Goal: Task Accomplishment & Management: Use online tool/utility

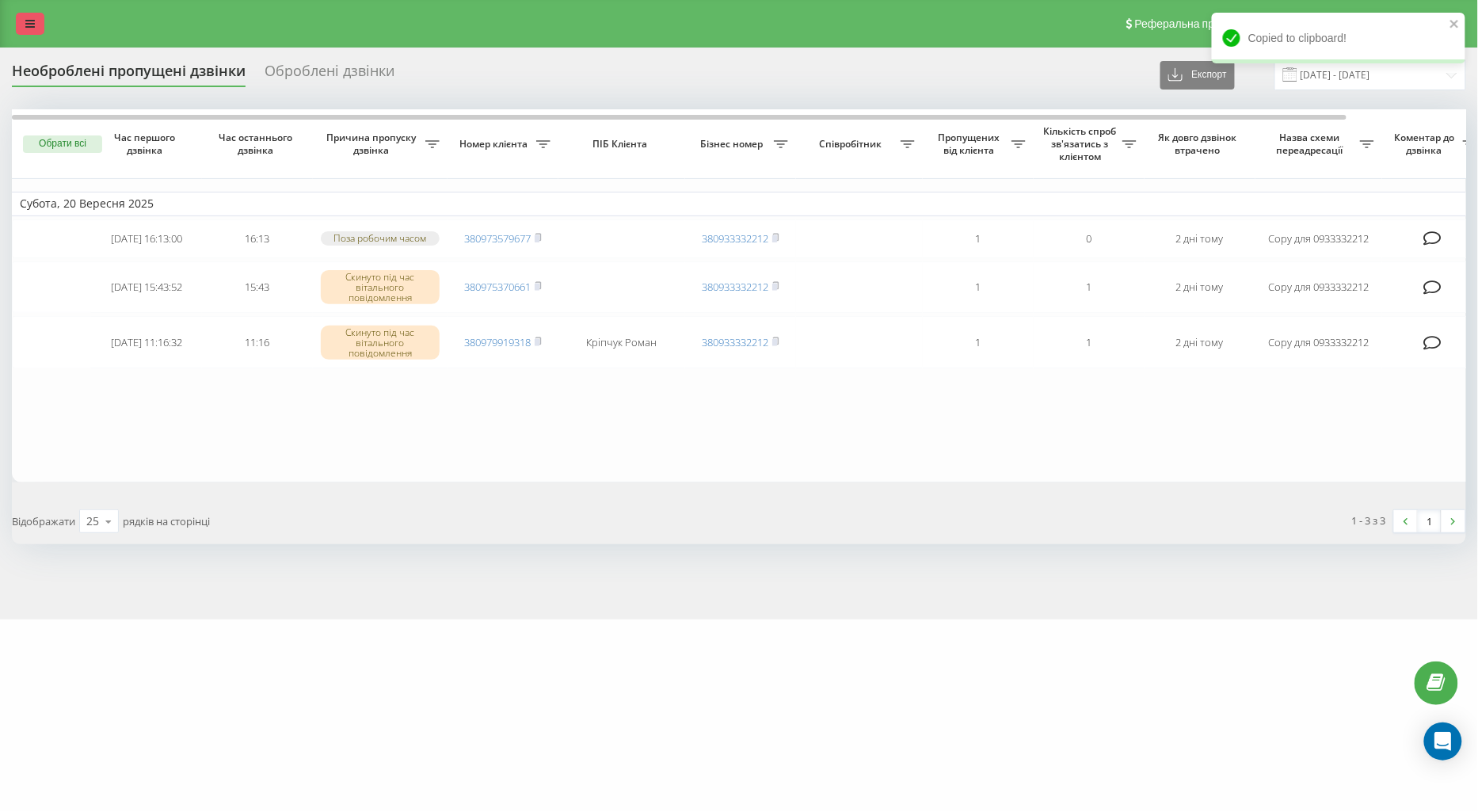
click at [40, 17] on link at bounding box center [29, 23] width 28 height 22
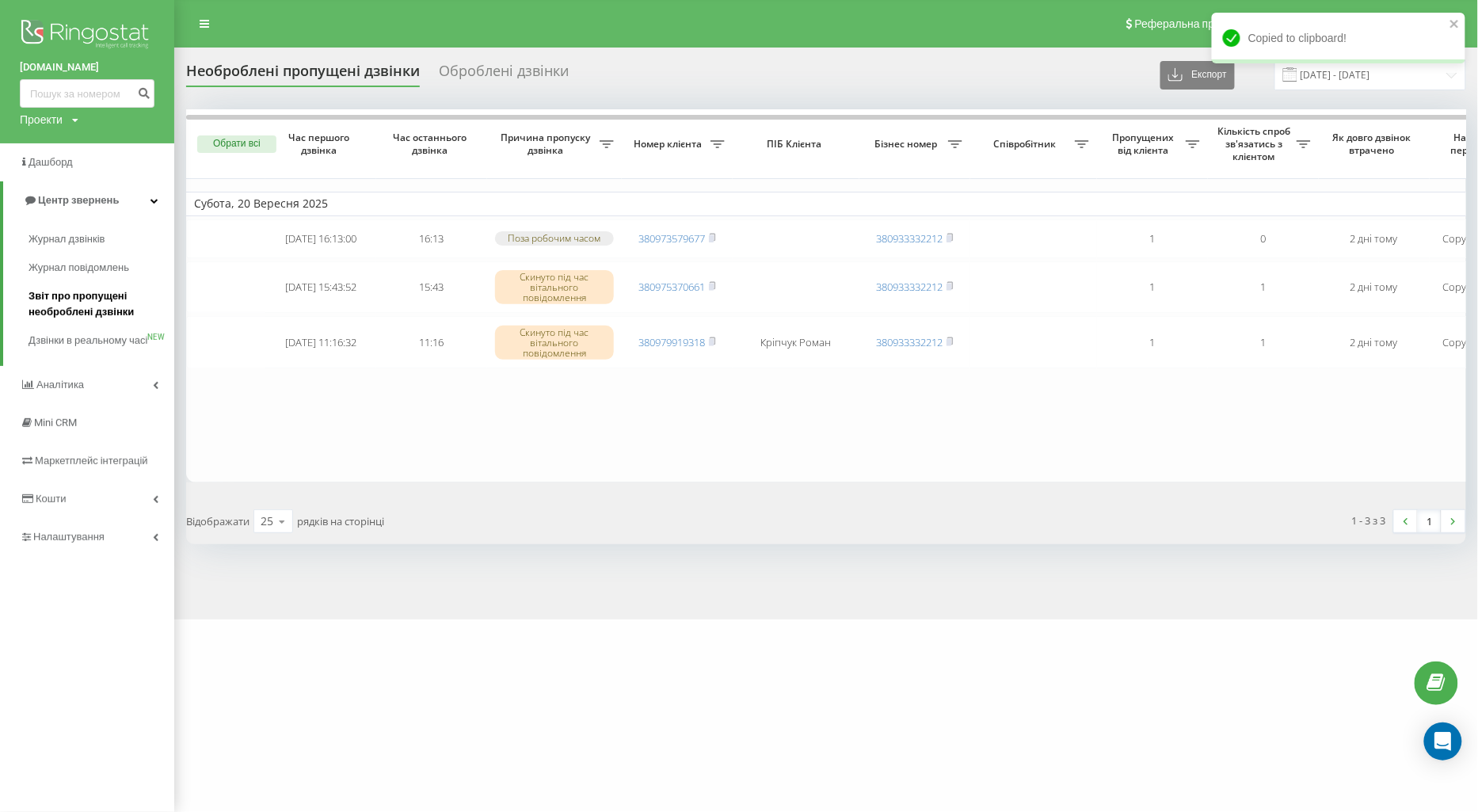
click at [82, 287] on link "Звіт про пропущені необроблені дзвінки" at bounding box center [101, 305] width 146 height 45
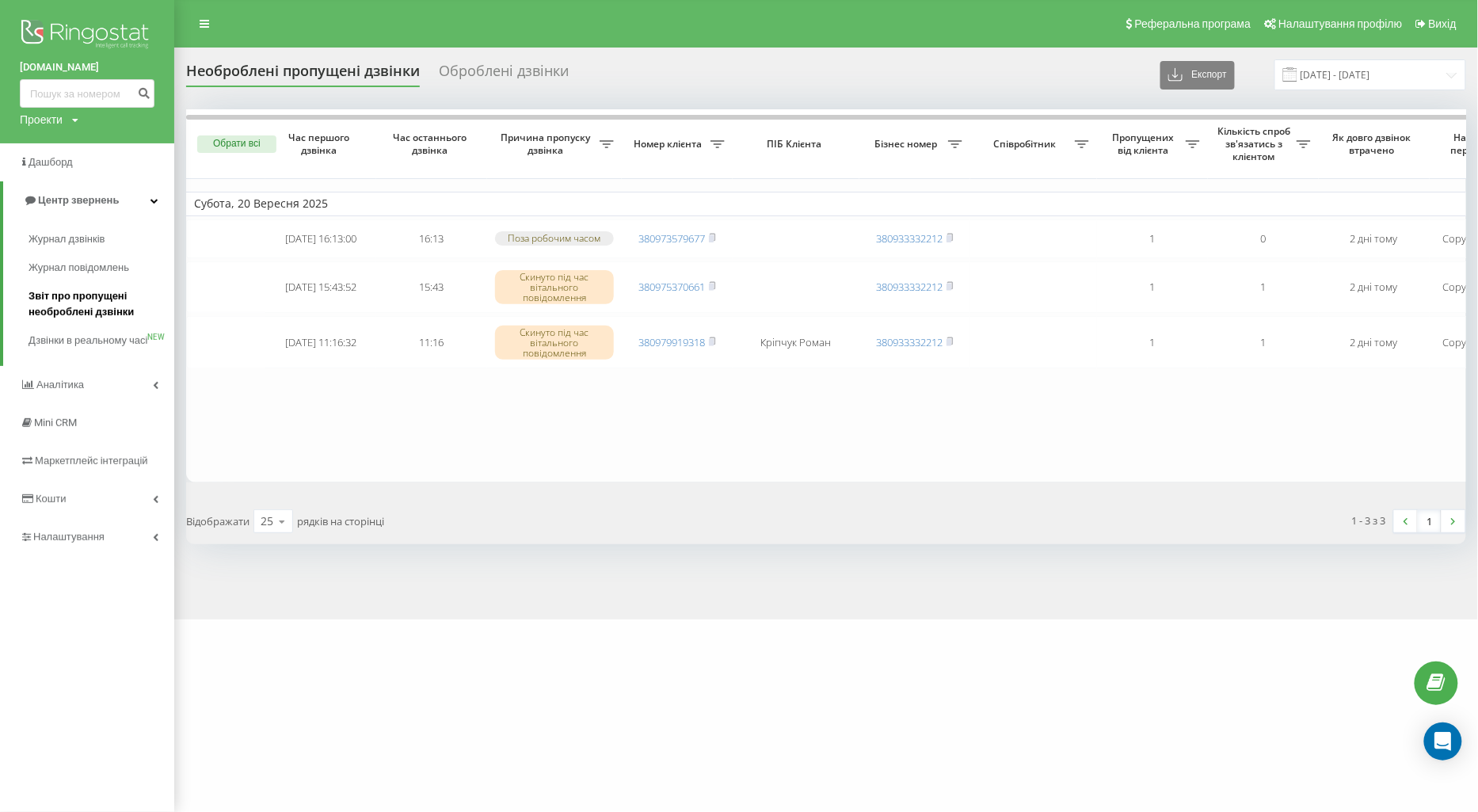
click at [85, 306] on span "Звіт про пропущені необроблені дзвінки" at bounding box center [97, 304] width 138 height 32
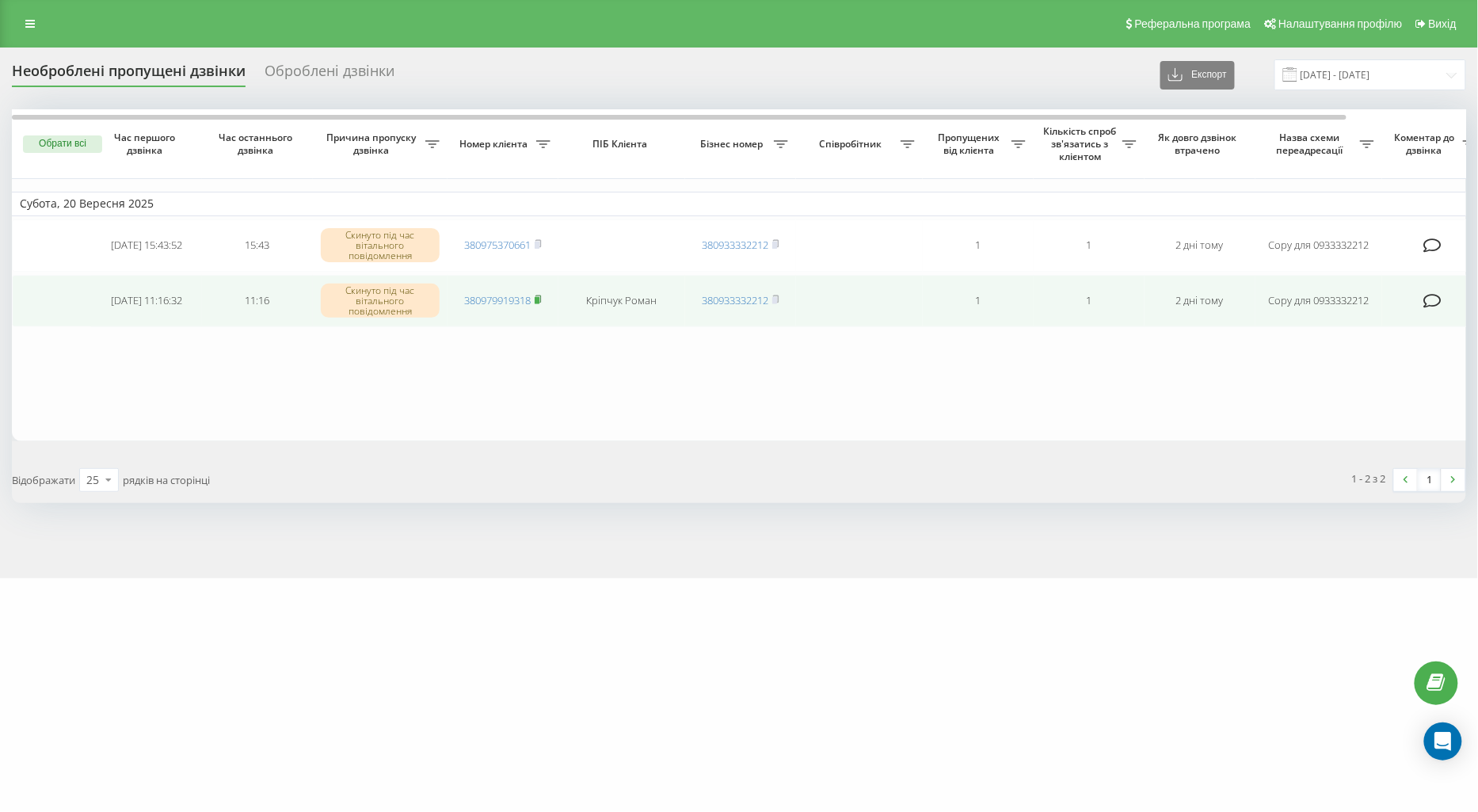
click at [536, 297] on rect at bounding box center [536, 300] width 5 height 7
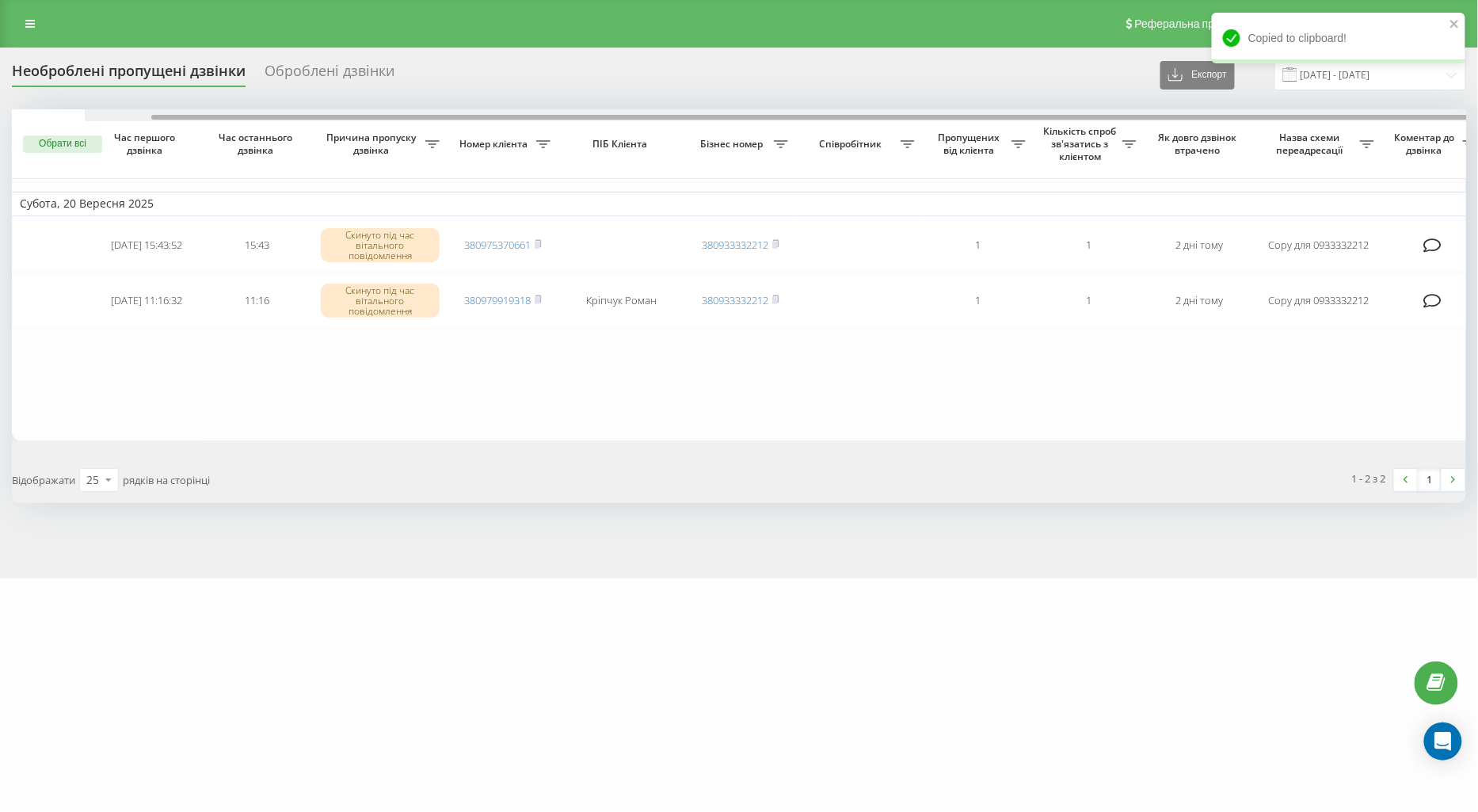
scroll to position [0, 129]
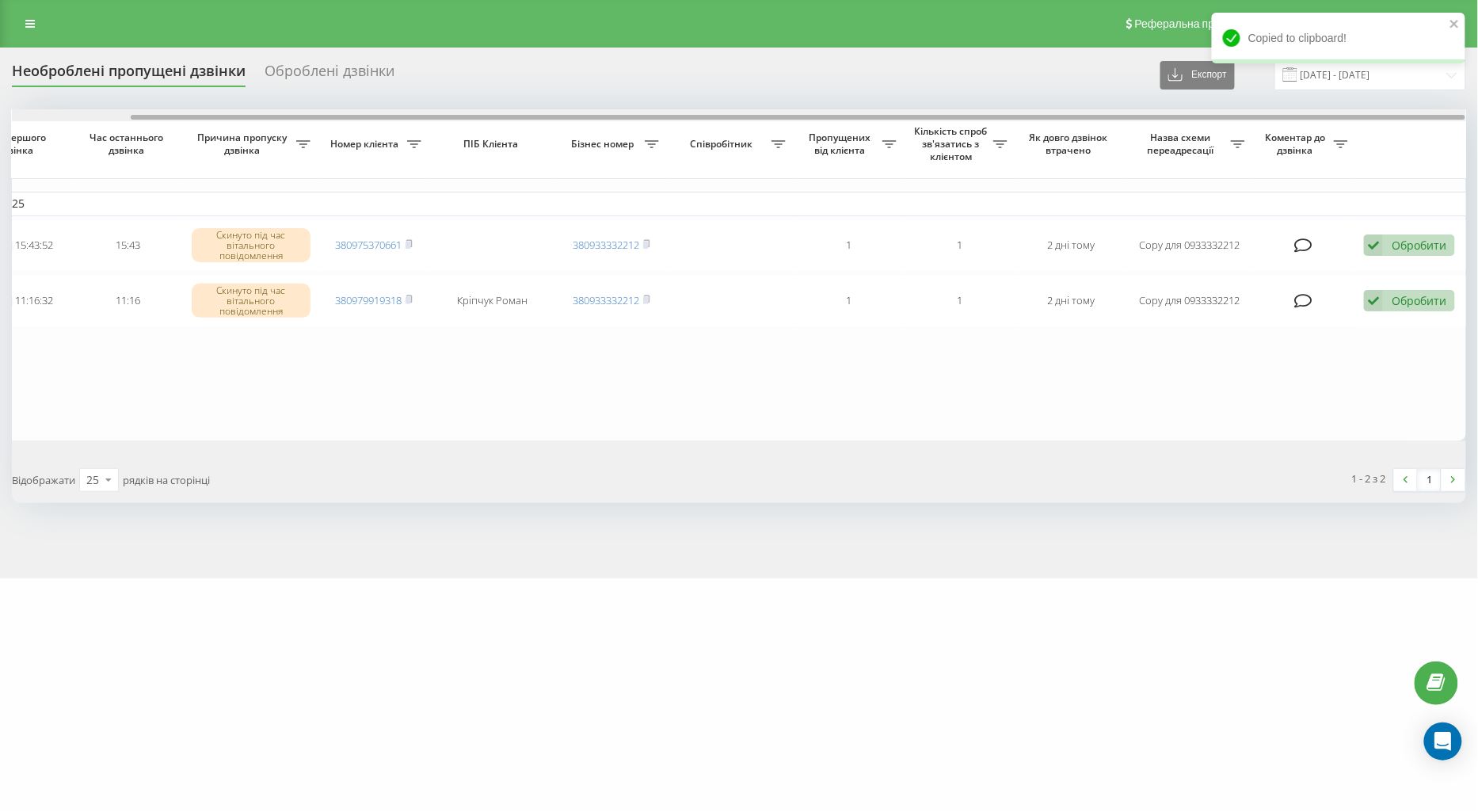
drag, startPoint x: 784, startPoint y: 117, endPoint x: 1011, endPoint y: 120, distance: 227.0
click at [1011, 120] on div at bounding box center [797, 117] width 1334 height 5
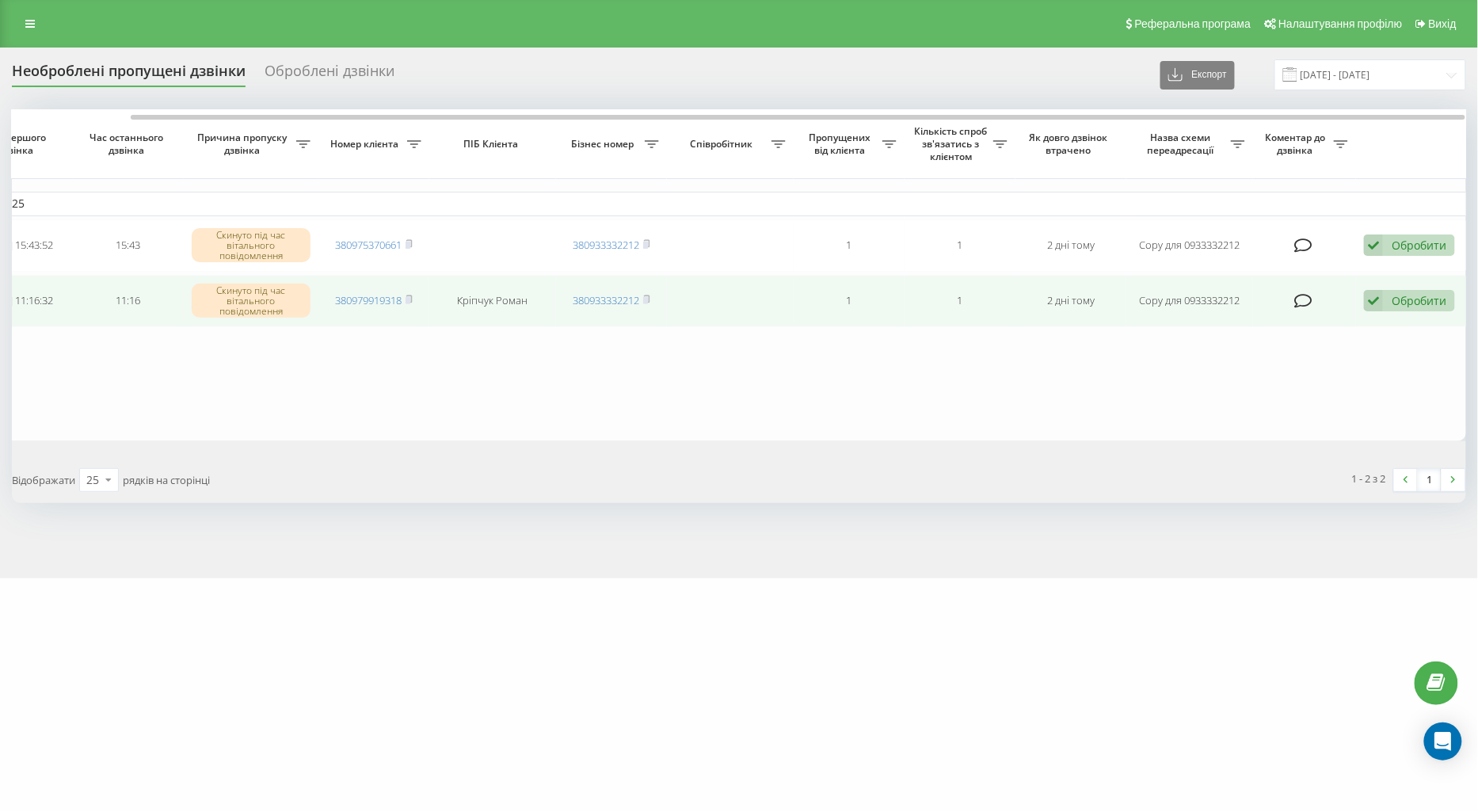
click at [1420, 295] on div "Обробити" at bounding box center [1419, 300] width 55 height 15
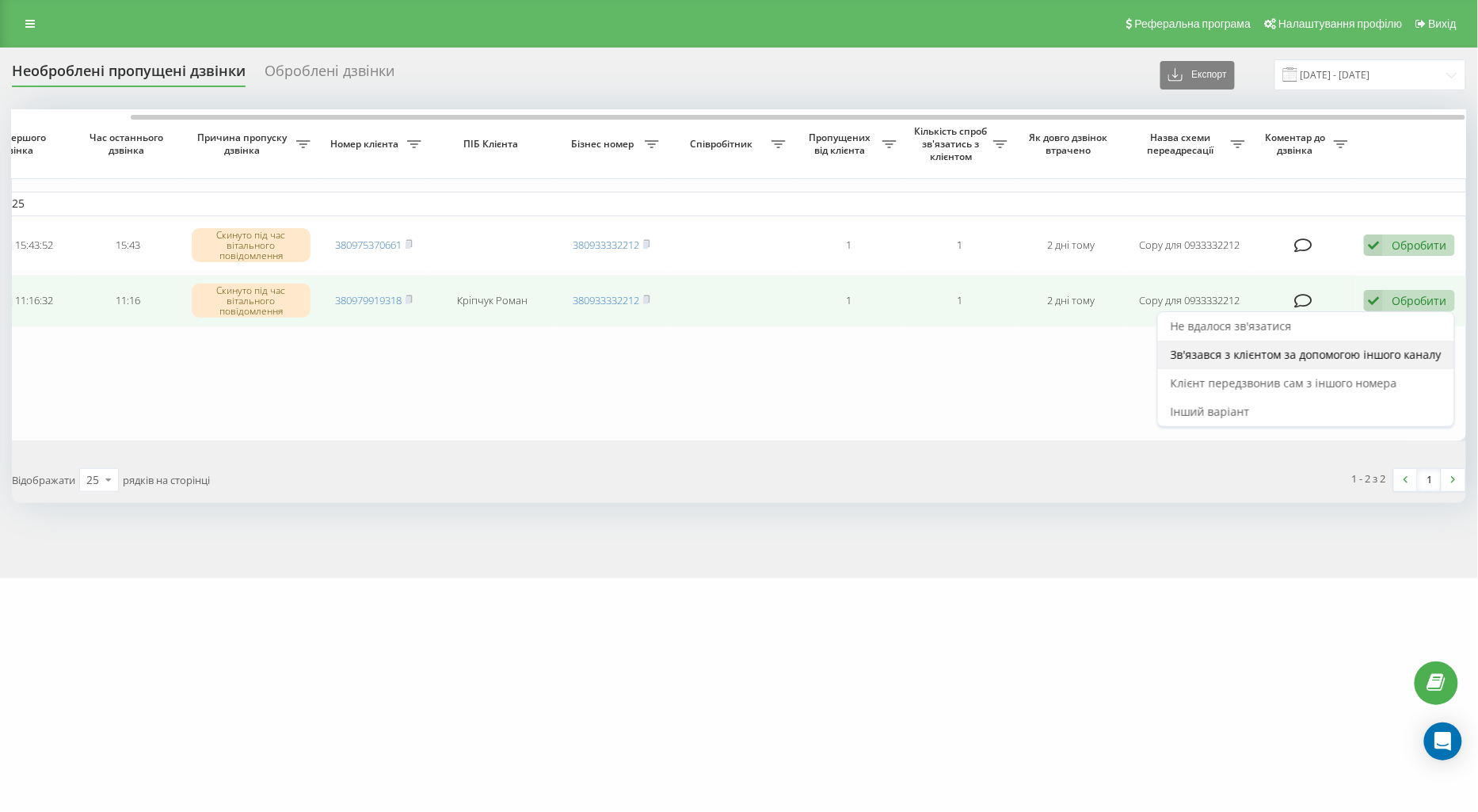
click at [1317, 347] on span "Зв'язався з клієнтом за допомогою іншого каналу" at bounding box center [1306, 353] width 271 height 15
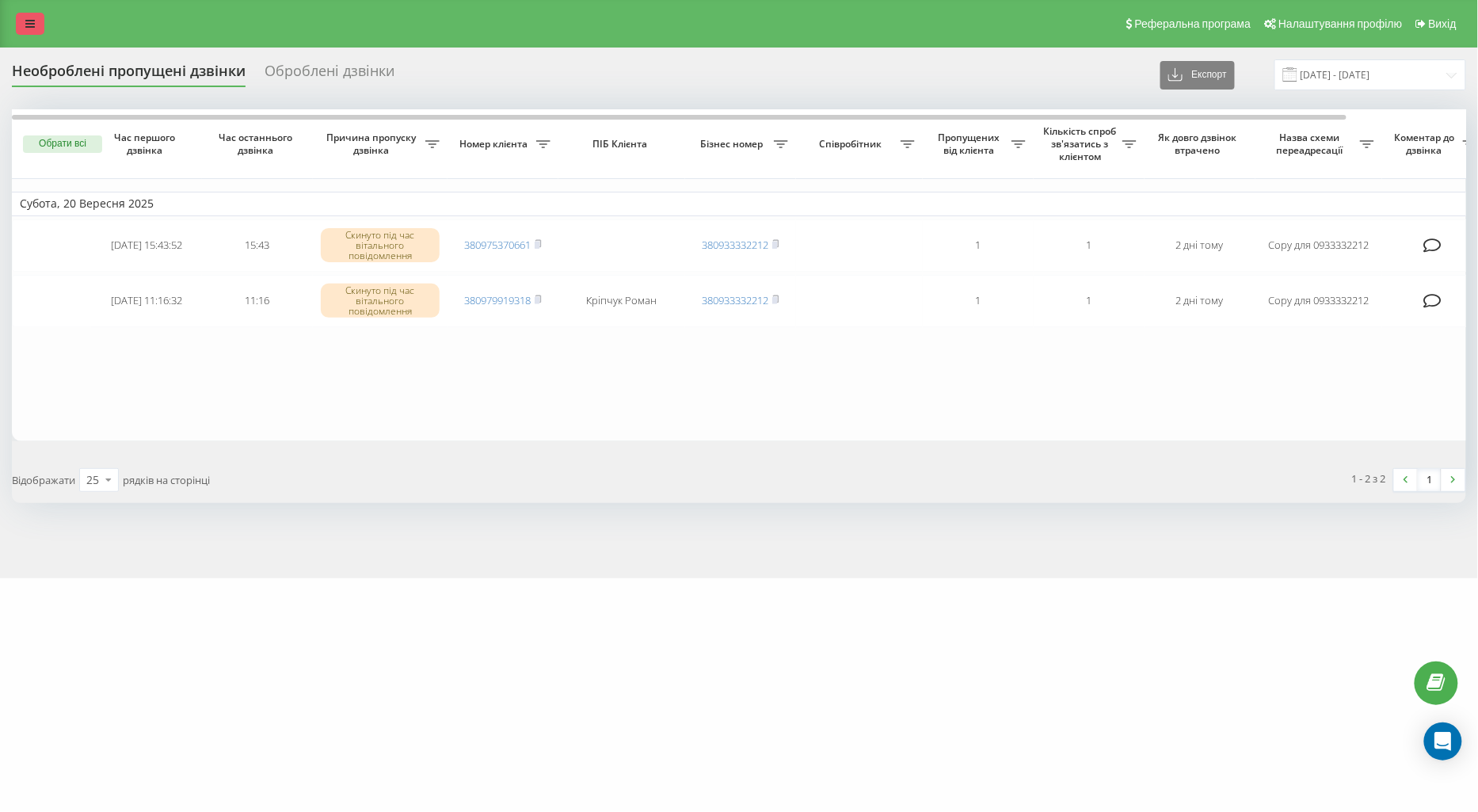
click at [29, 26] on icon at bounding box center [30, 23] width 10 height 11
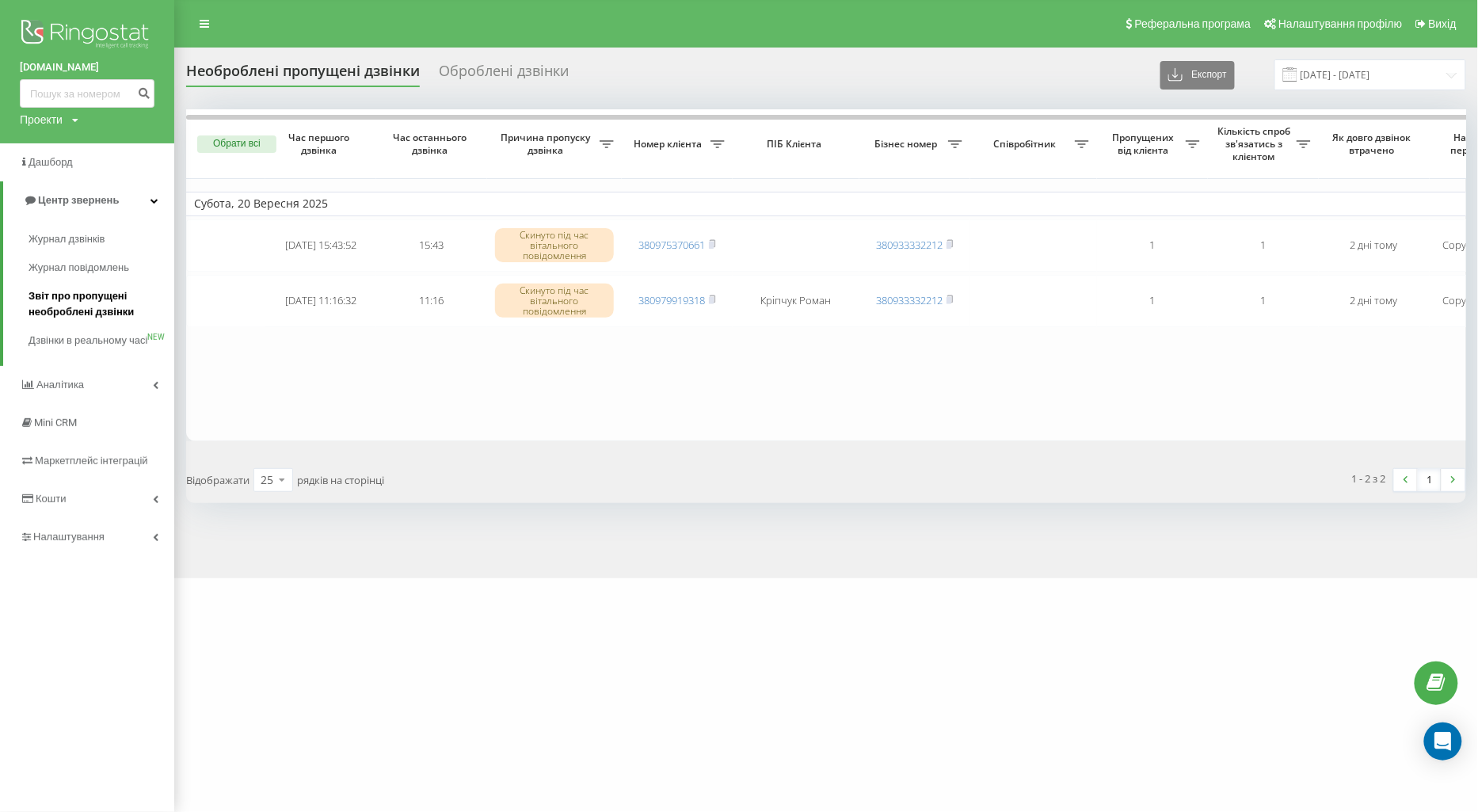
click at [57, 302] on span "Звіт про пропущені необроблені дзвінки" at bounding box center [97, 304] width 138 height 32
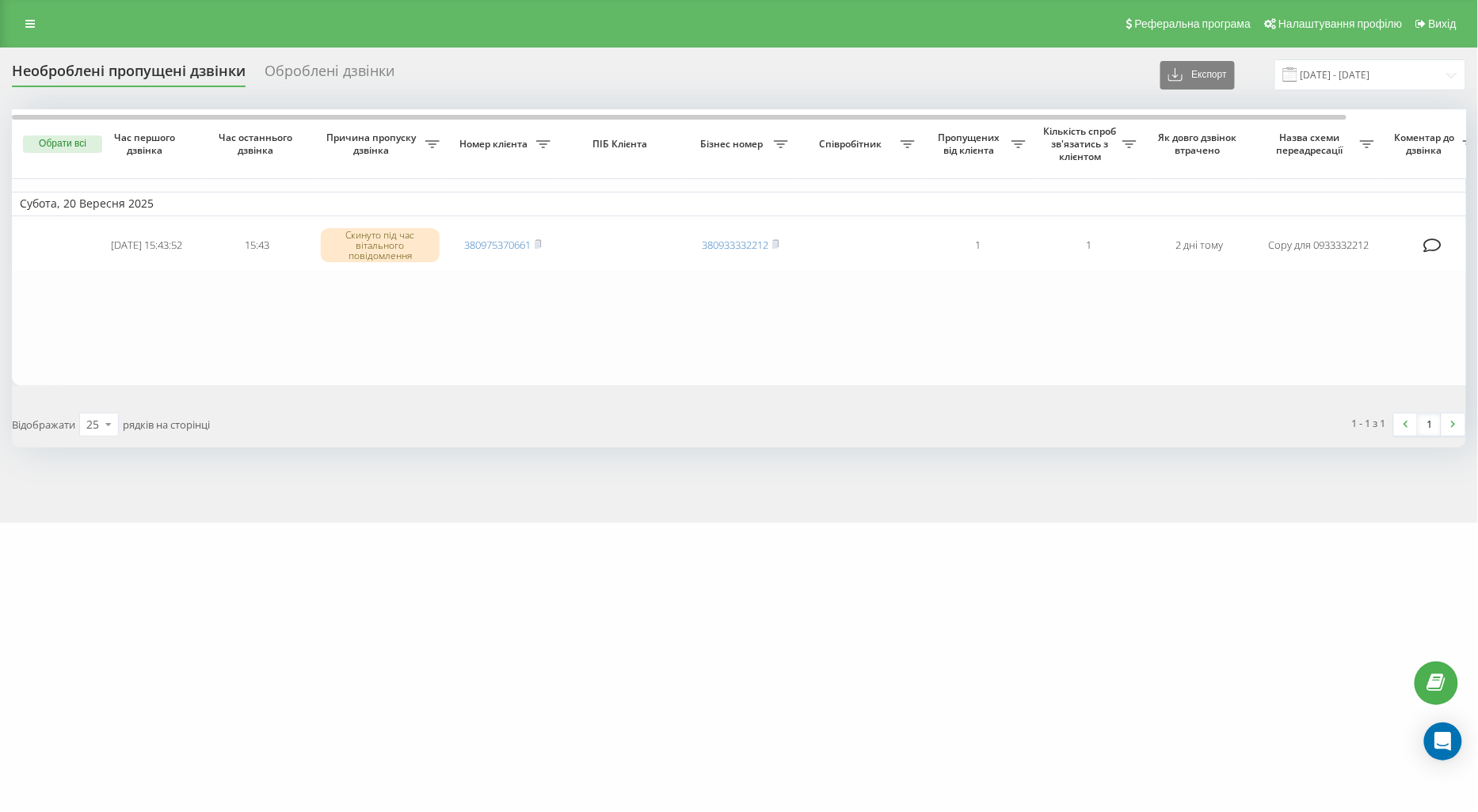
click at [257, 586] on div "dolota.com.ua Проекти dolota.com.ua Дашборд Центр звернень Журнал дзвінків Журн…" at bounding box center [739, 406] width 1478 height 812
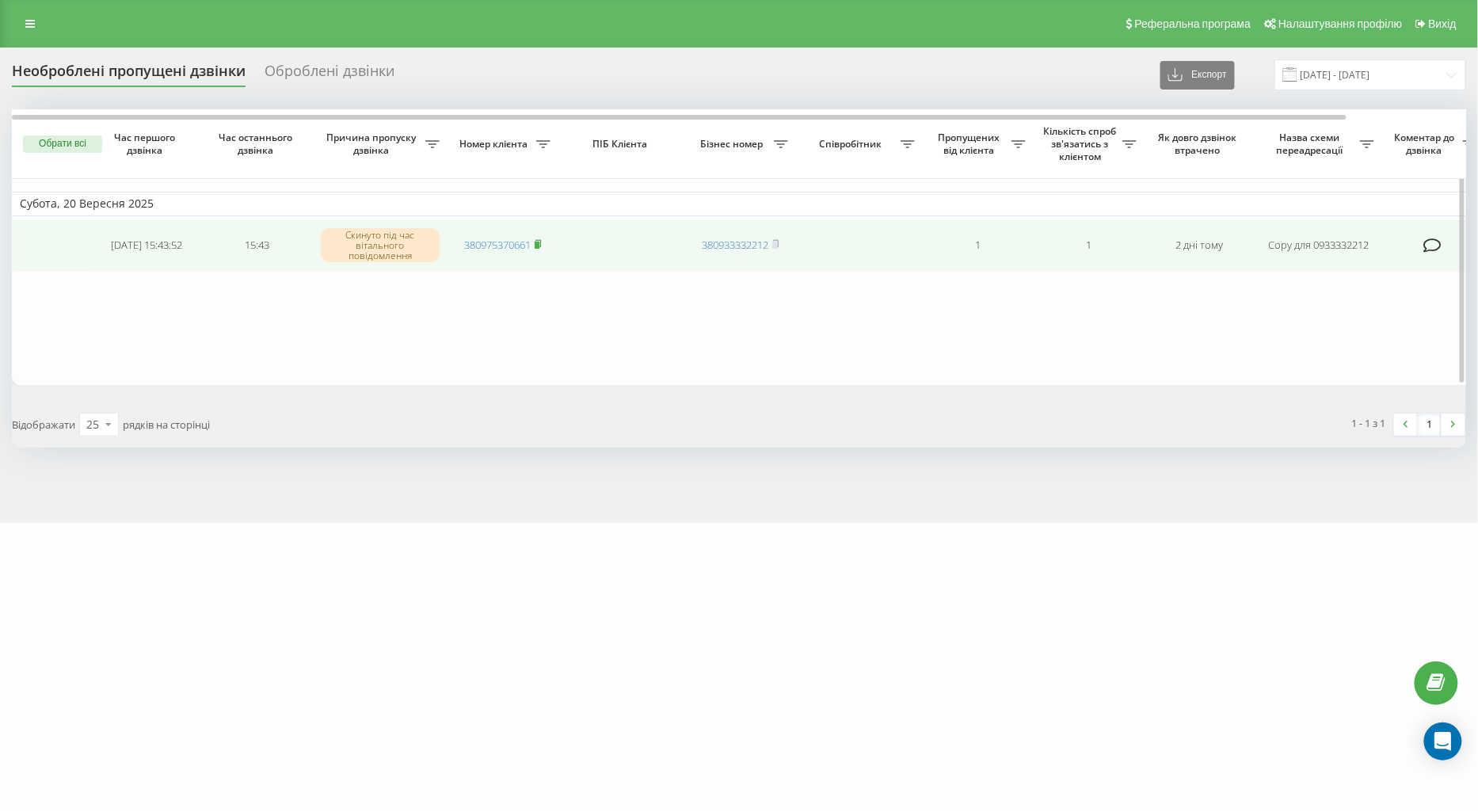
click at [538, 246] on rect at bounding box center [536, 244] width 5 height 7
